Goal: Transaction & Acquisition: Purchase product/service

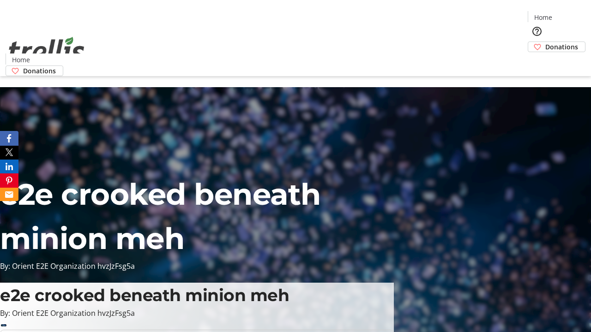
click at [545, 42] on span "Donations" at bounding box center [561, 47] width 33 height 10
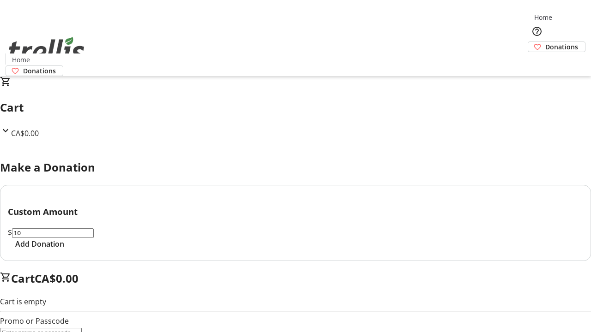
click at [64, 250] on span "Add Donation" at bounding box center [39, 244] width 49 height 11
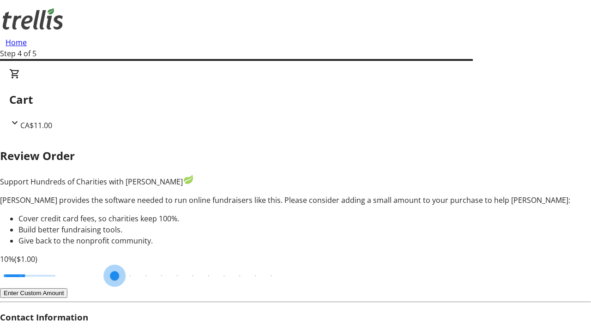
drag, startPoint x: 178, startPoint y: 249, endPoint x: 331, endPoint y: 244, distance: 153.4
type input "20"
click at [65, 266] on input "Cover fees percentage" at bounding box center [29, 276] width 71 height 20
